Goal: Obtain resource: Obtain resource

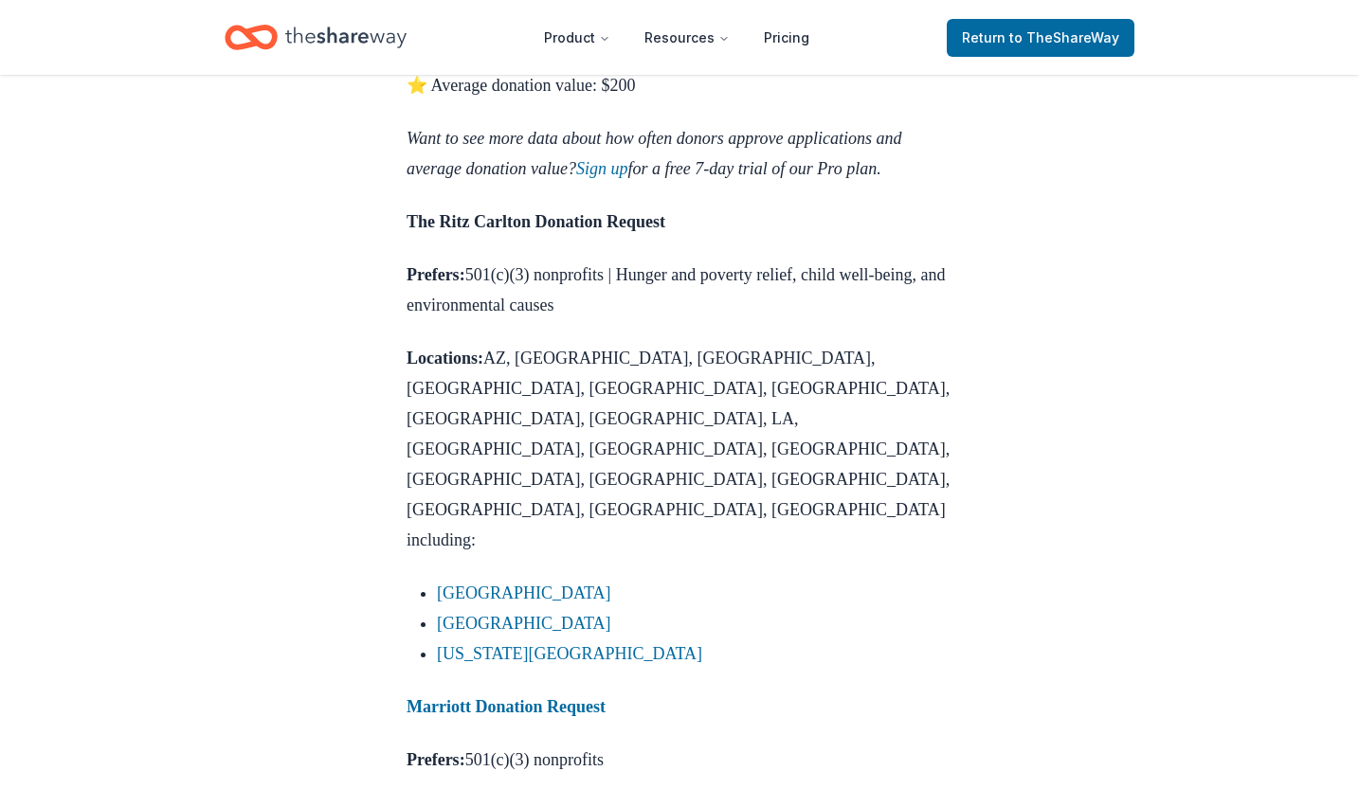
scroll to position [1326, 0]
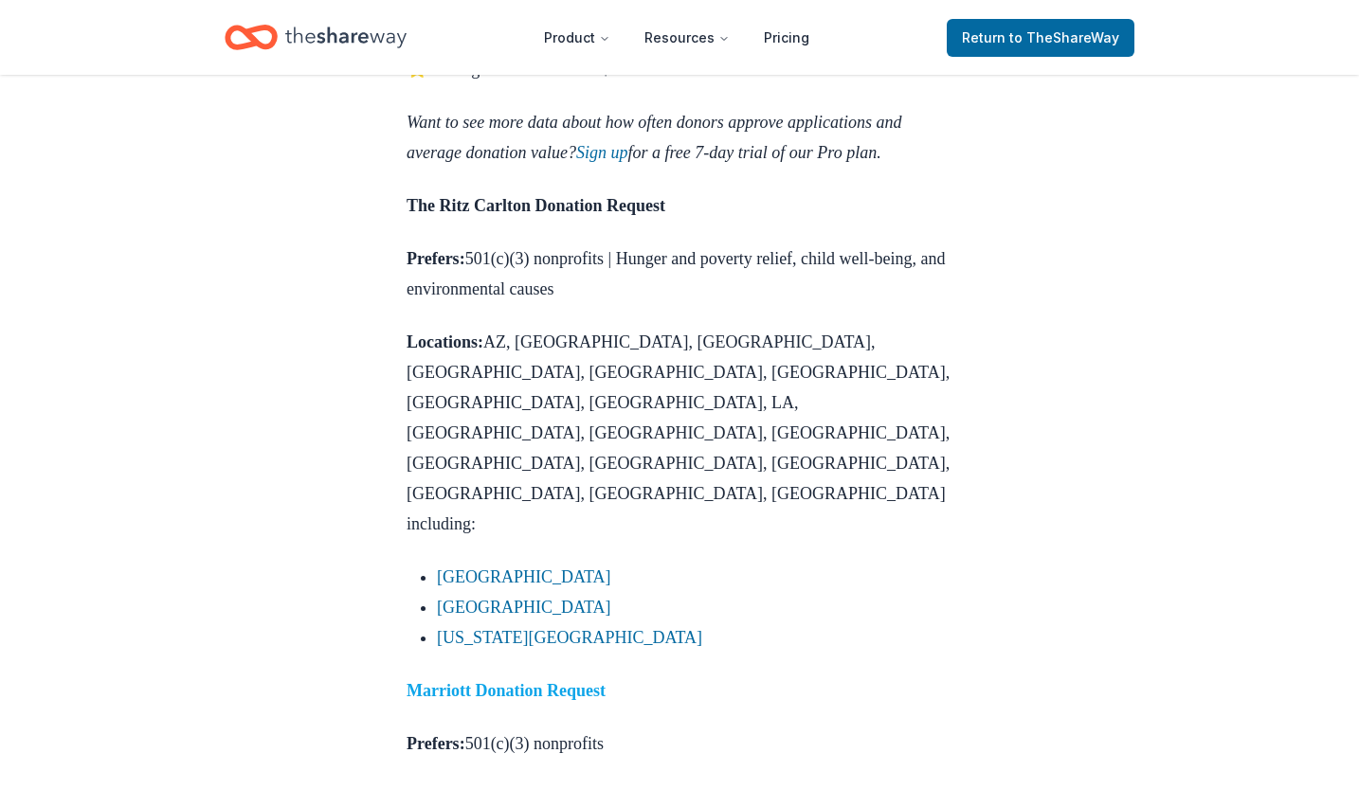
click at [568, 681] on strong "Marriott Donation Request" at bounding box center [505, 690] width 199 height 19
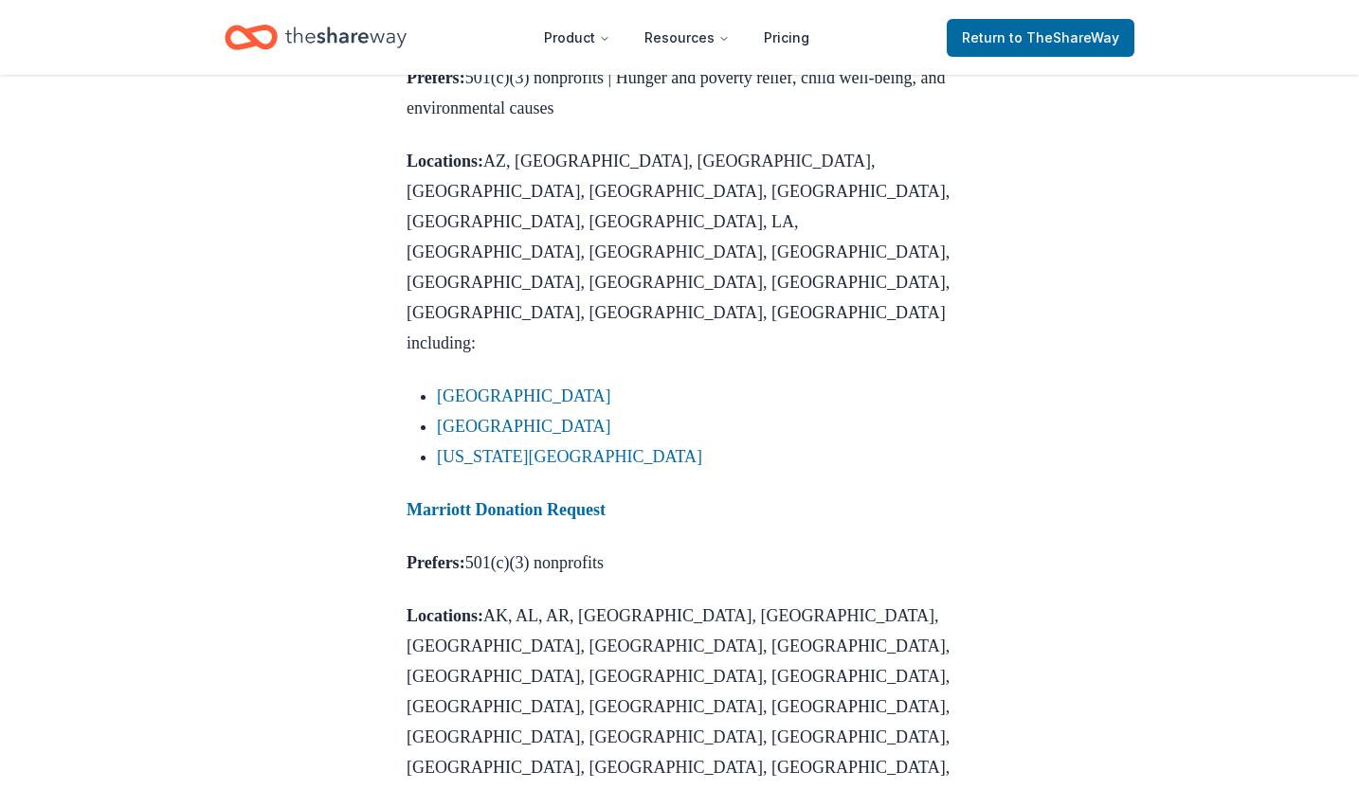
scroll to position [1547, 0]
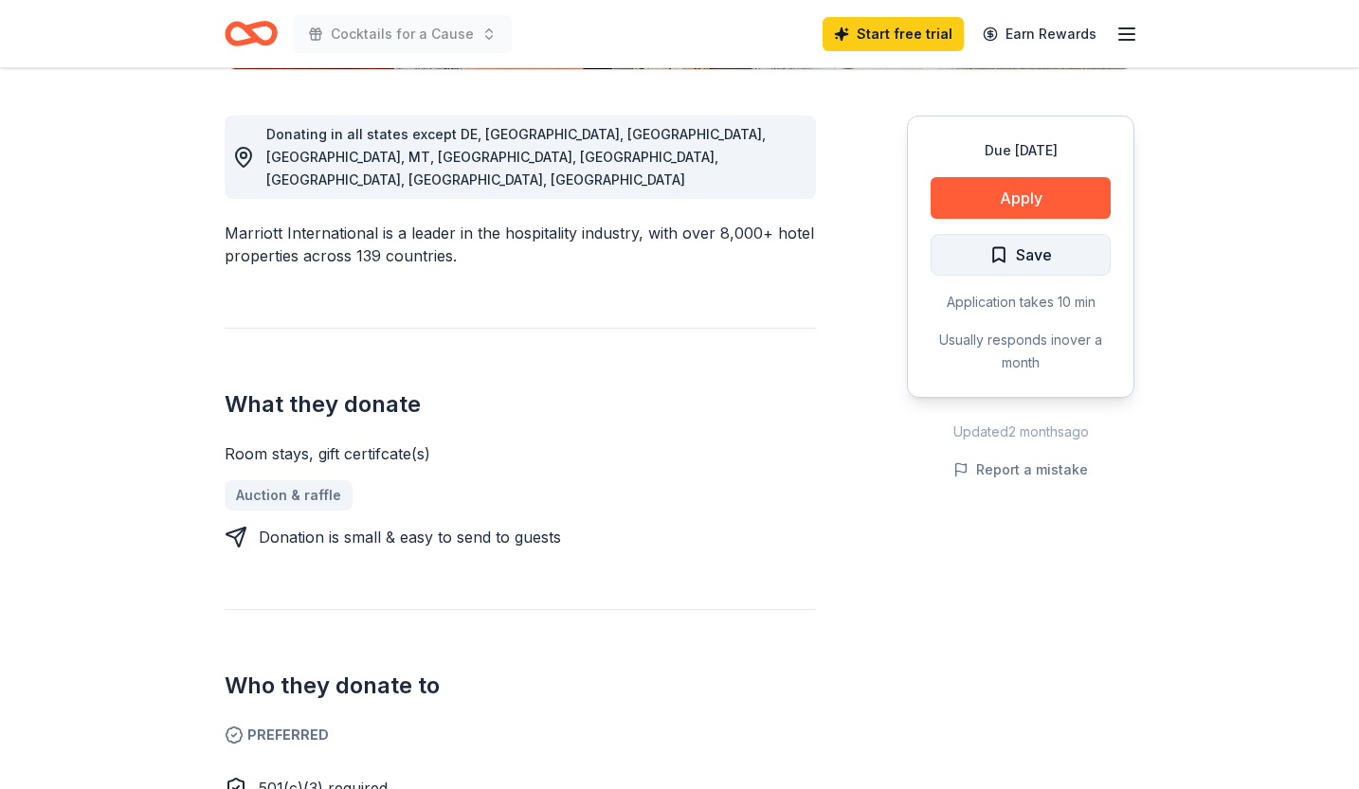
scroll to position [442, 0]
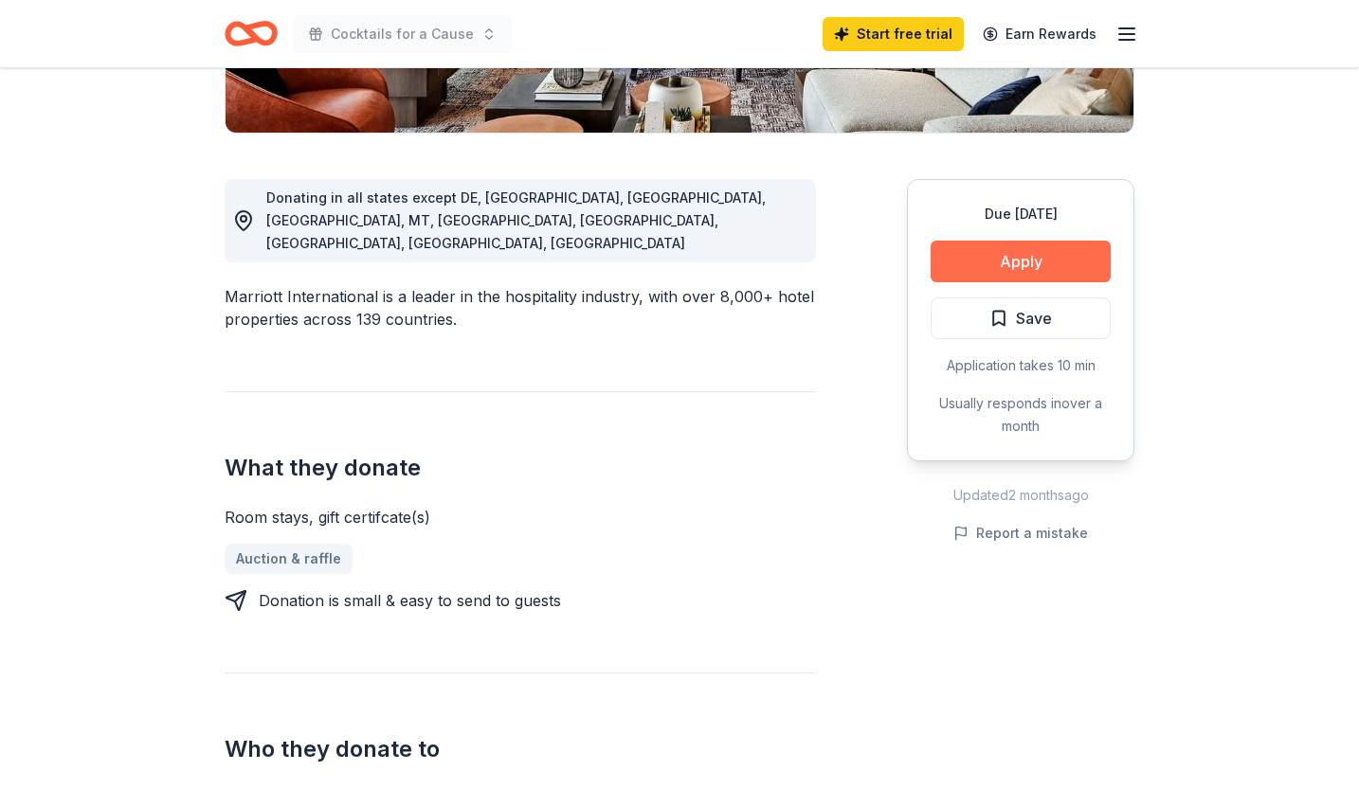
click at [1032, 262] on button "Apply" at bounding box center [1020, 262] width 180 height 42
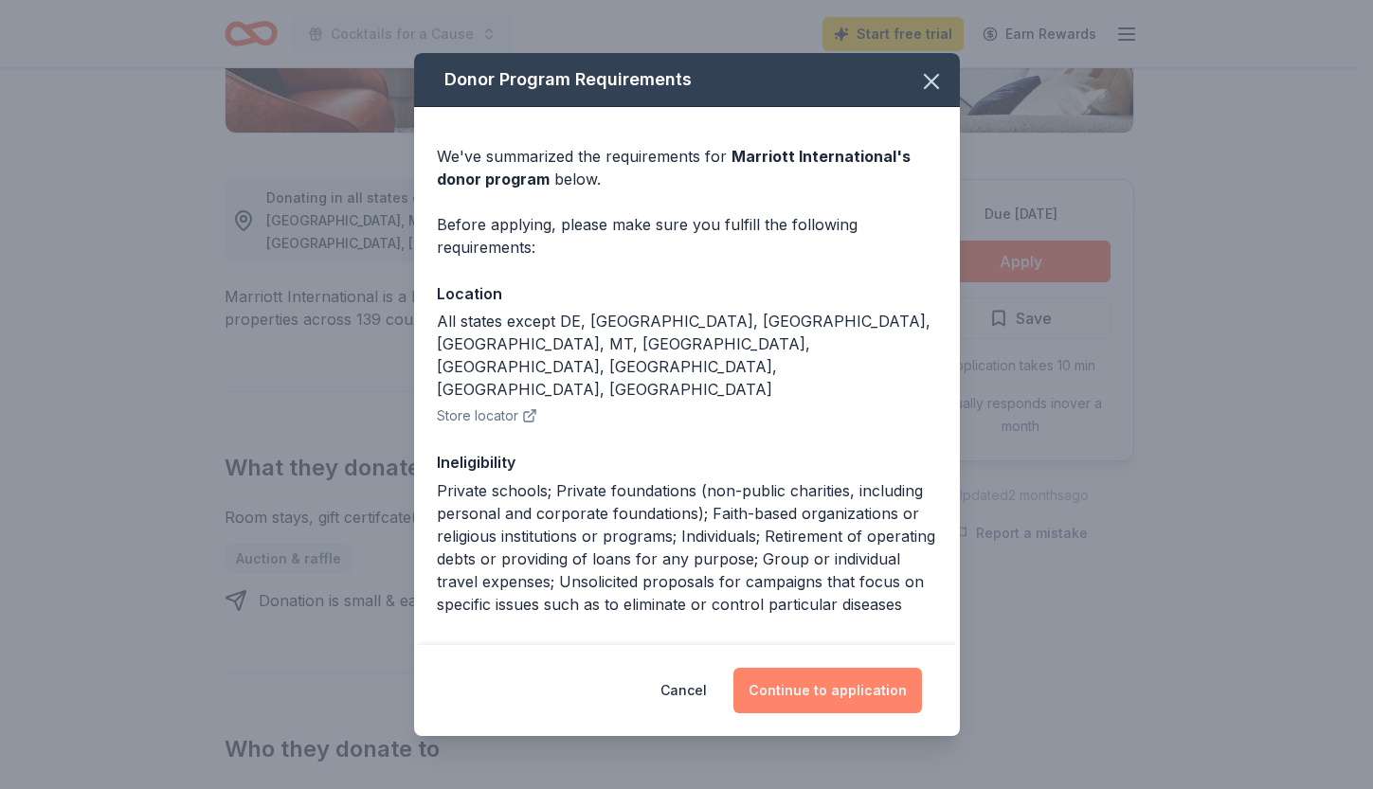
click at [814, 689] on button "Continue to application" at bounding box center [827, 690] width 189 height 45
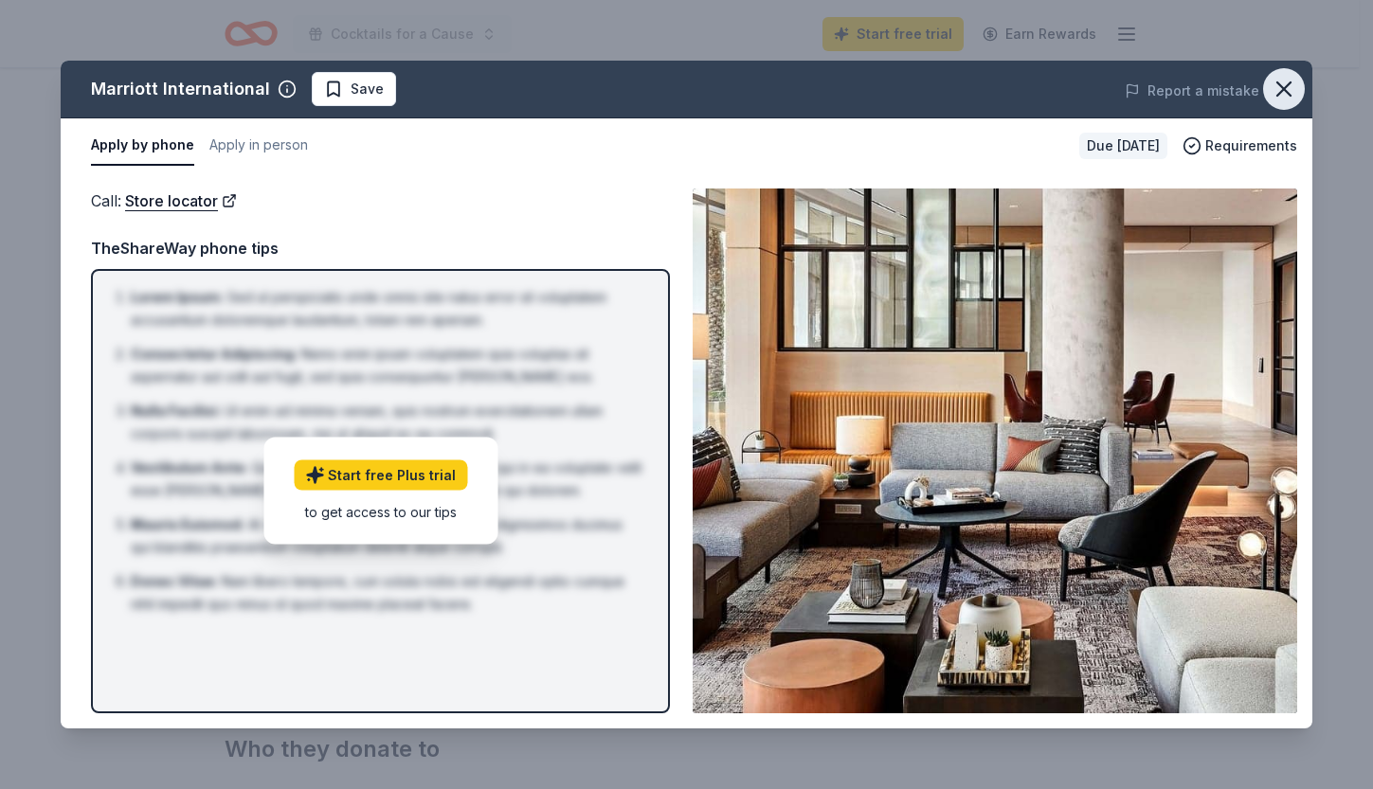
click at [1282, 87] on icon "button" at bounding box center [1283, 88] width 13 height 13
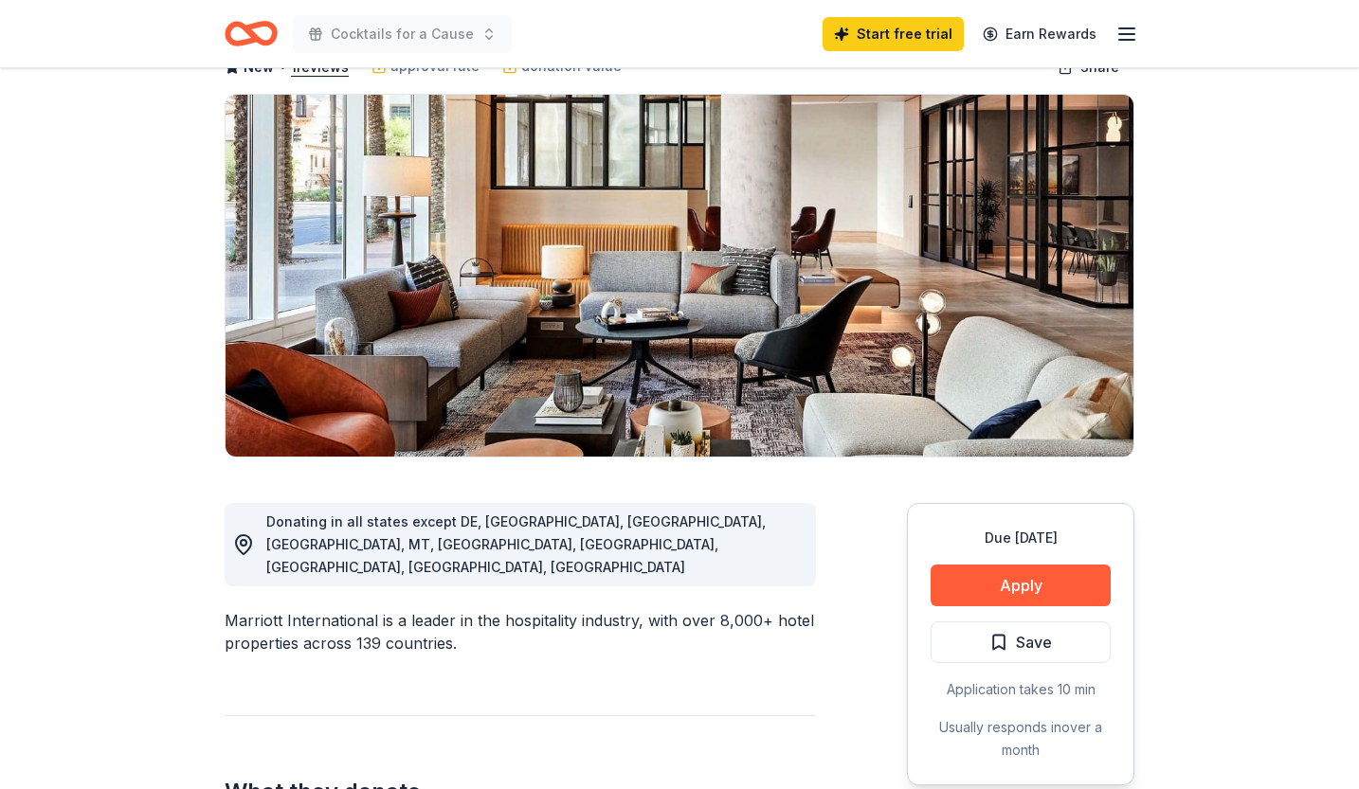
scroll to position [0, 0]
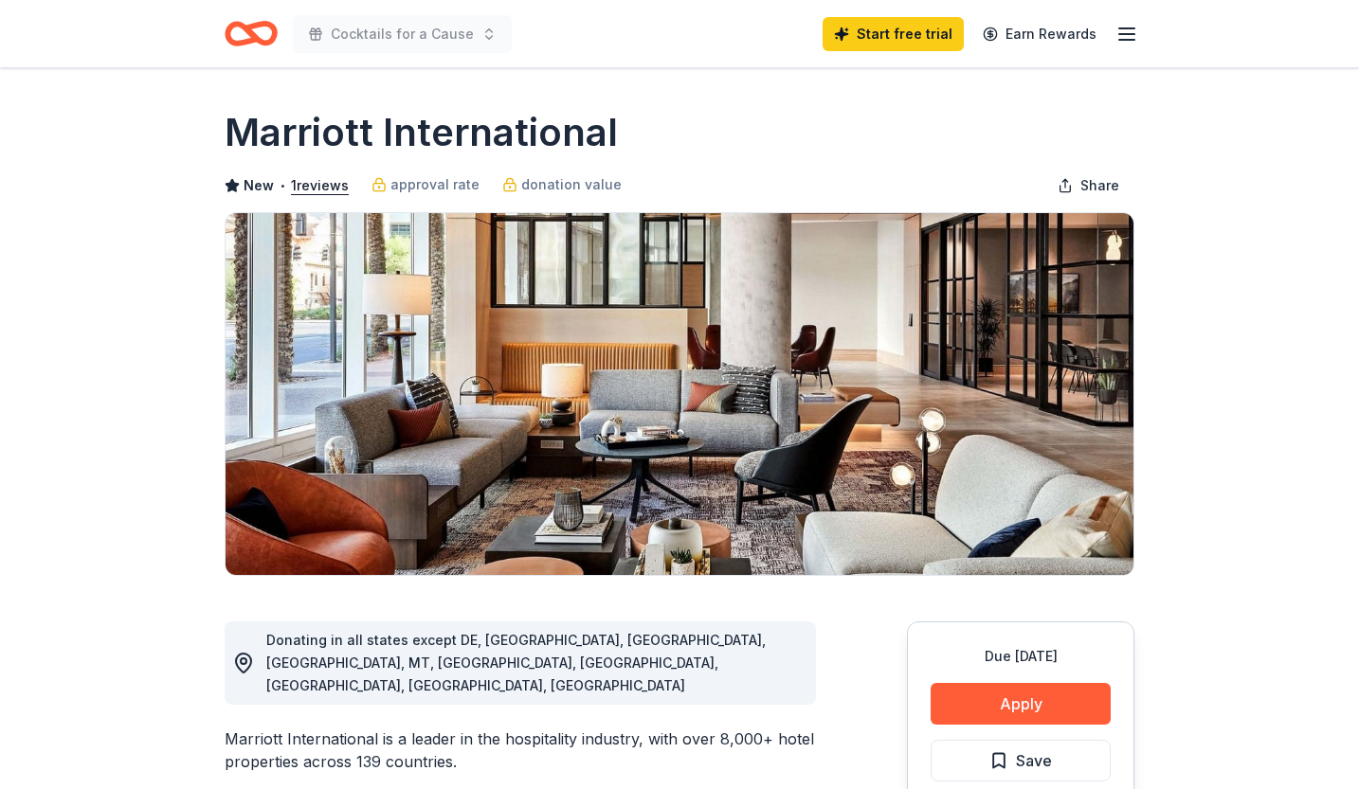
click at [1139, 36] on div "Cocktails for a Cause Start free trial Earn Rewards" at bounding box center [679, 33] width 970 height 67
click at [1123, 38] on icon "button" at bounding box center [1126, 34] width 23 height 23
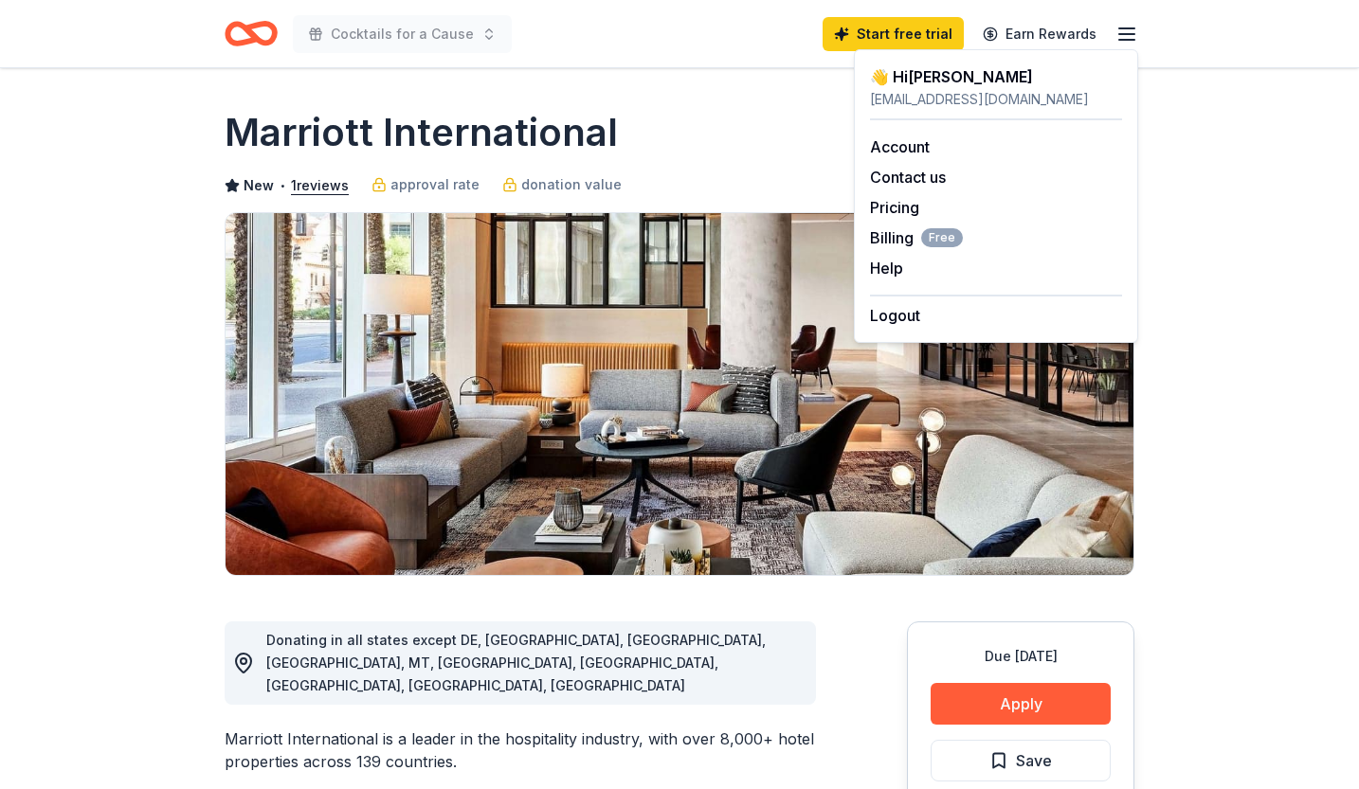
click at [788, 143] on div "Marriott International" at bounding box center [680, 132] width 910 height 53
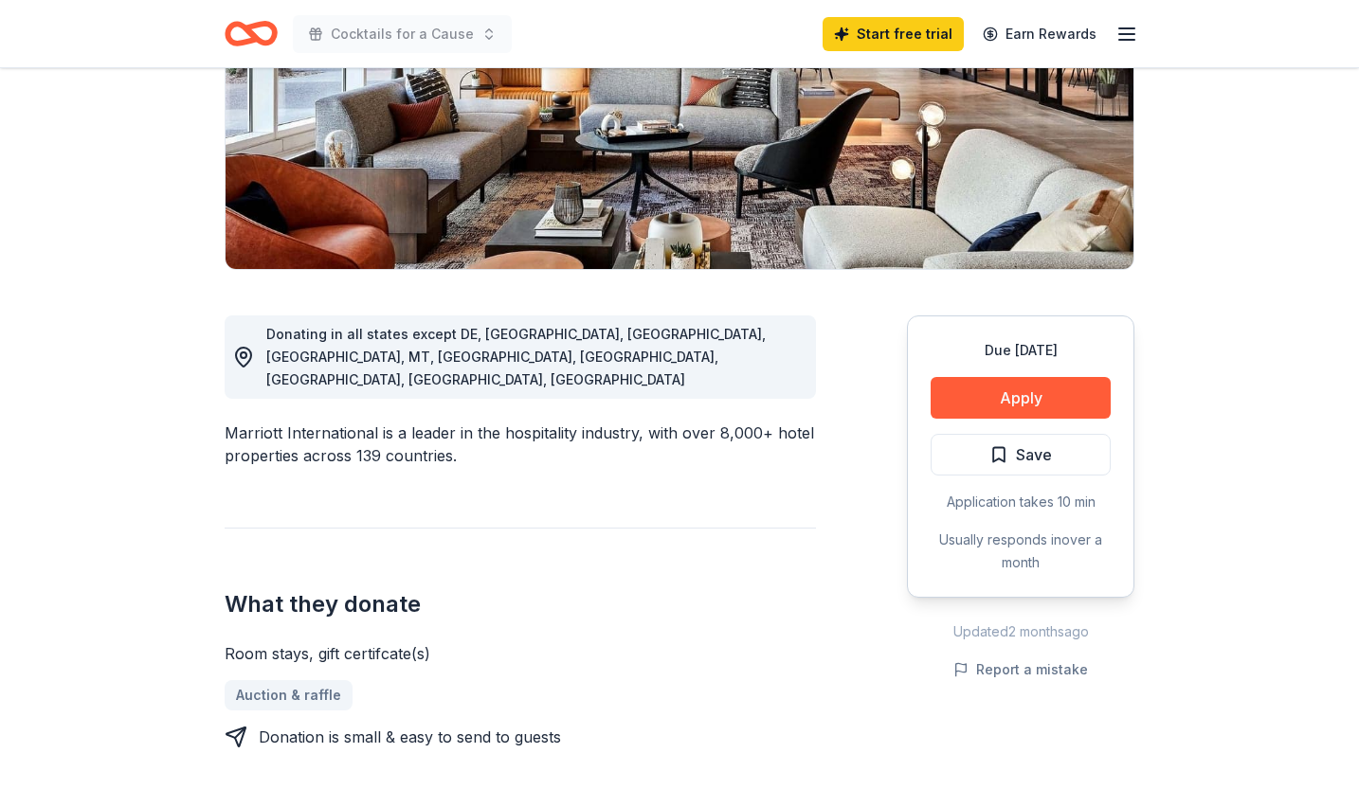
scroll to position [298, 0]
